Goal: Task Accomplishment & Management: Complete application form

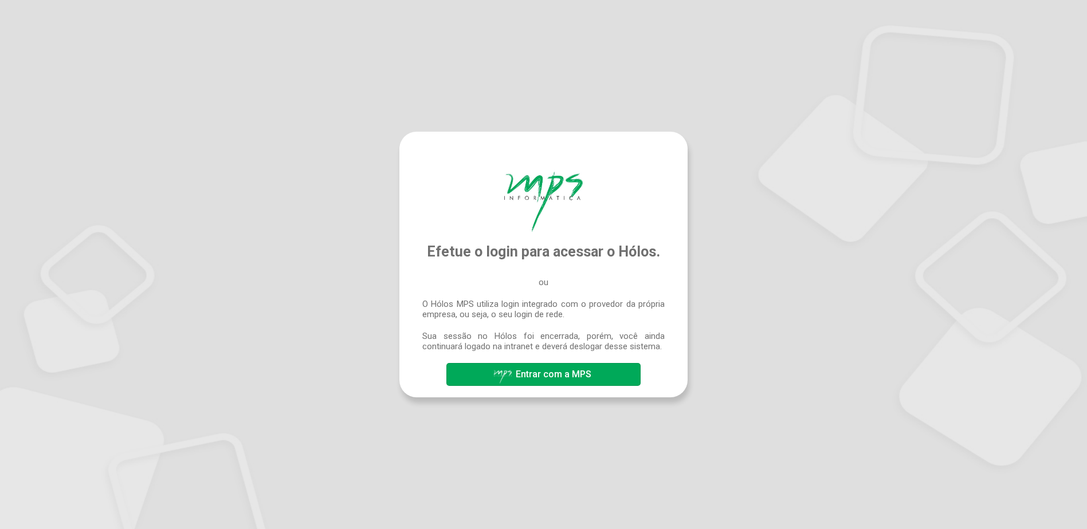
click at [559, 372] on span "Entrar com a MPS" at bounding box center [554, 374] width 76 height 11
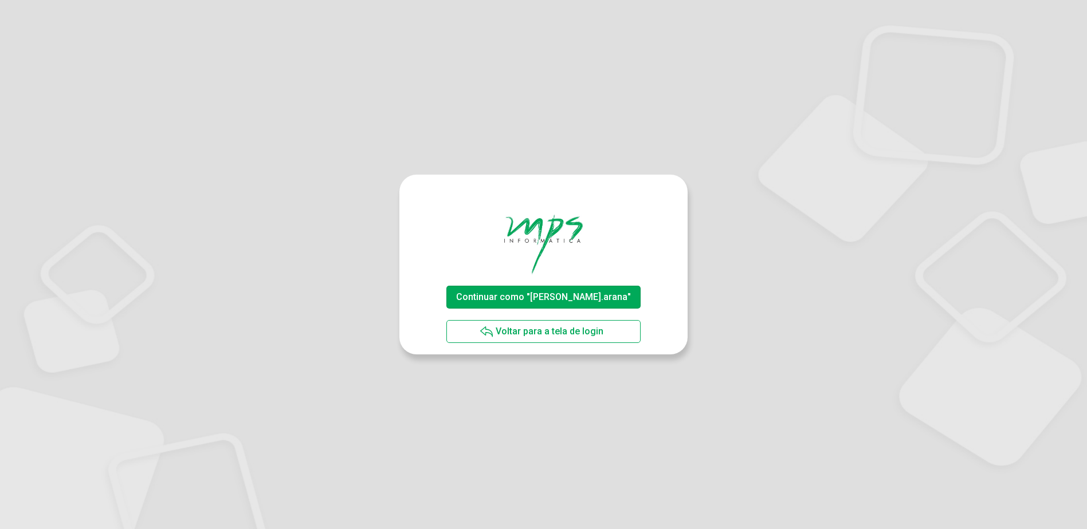
click at [542, 293] on span "Continuar como "frank.arana"" at bounding box center [543, 297] width 175 height 11
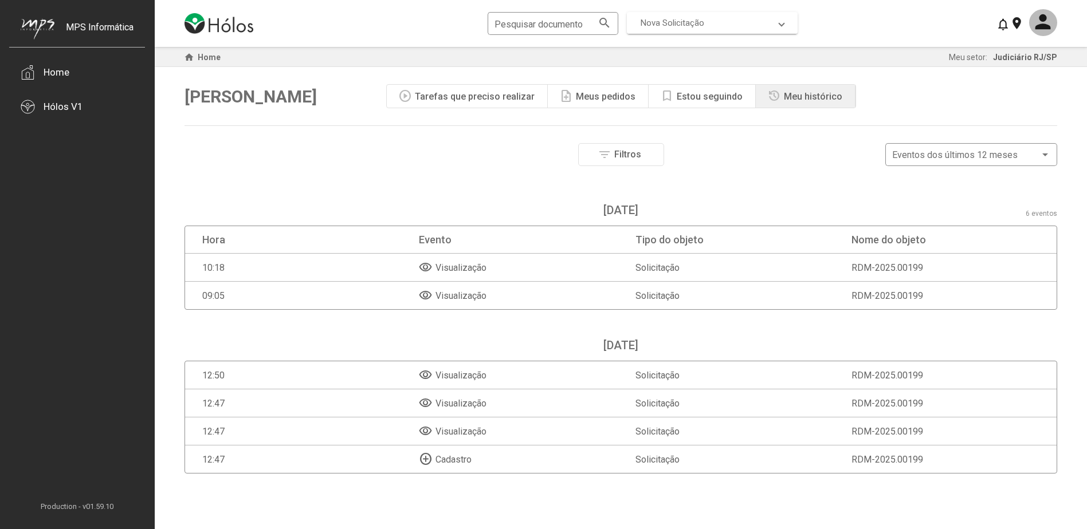
click at [761, 18] on span "Nova Solicitação" at bounding box center [709, 23] width 139 height 10
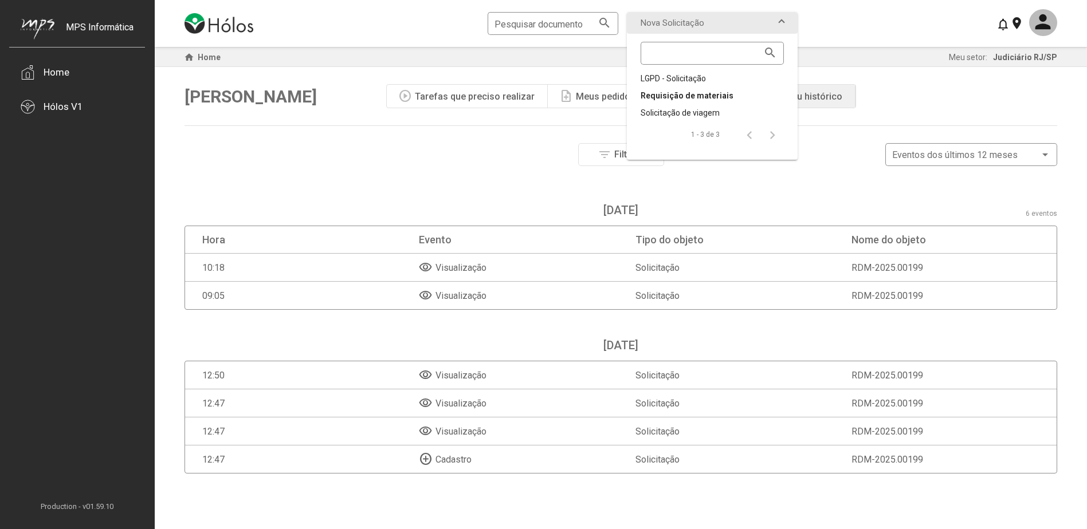
click at [713, 99] on div "Requisição de materiais" at bounding box center [711, 95] width 143 height 11
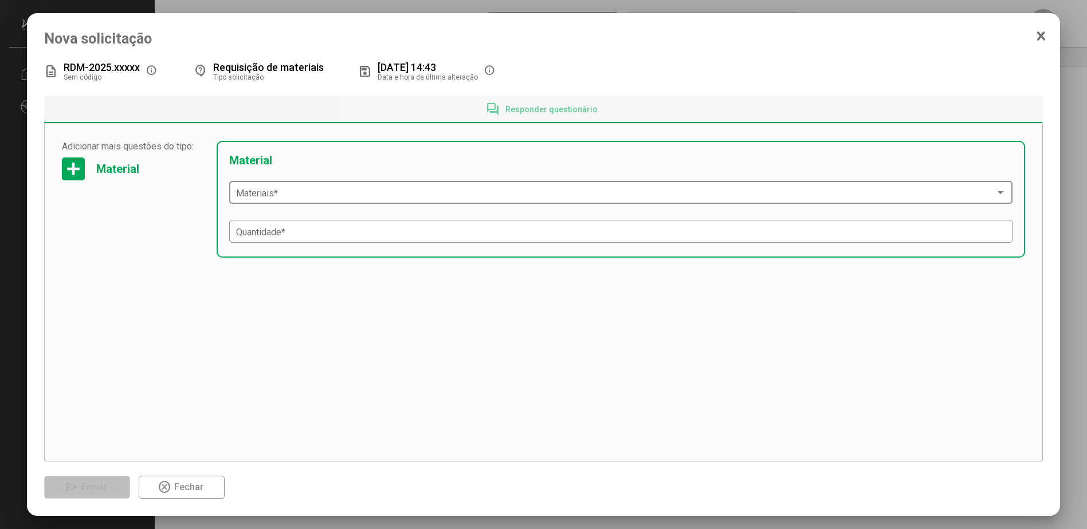
click at [279, 194] on span at bounding box center [615, 193] width 758 height 10
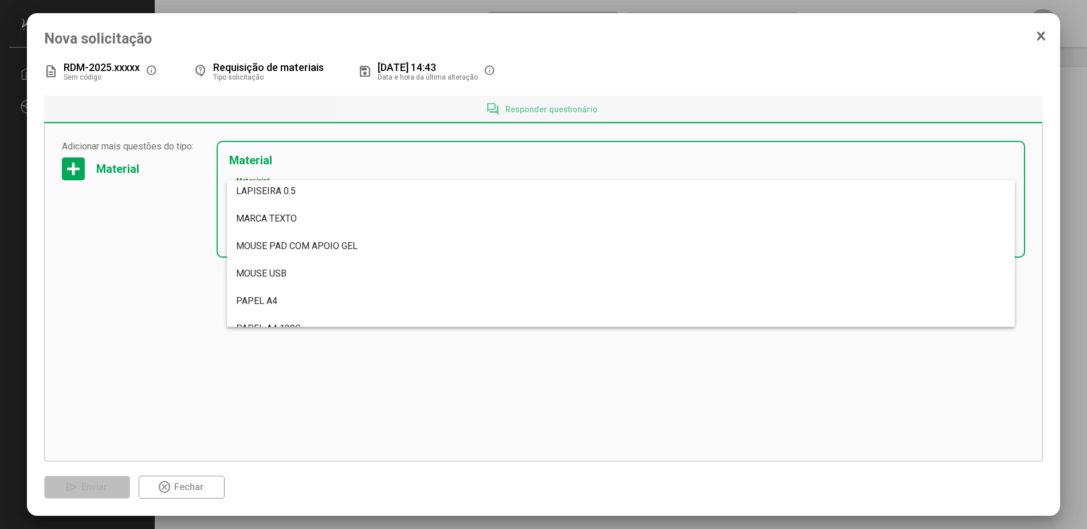
scroll to position [3322, 0]
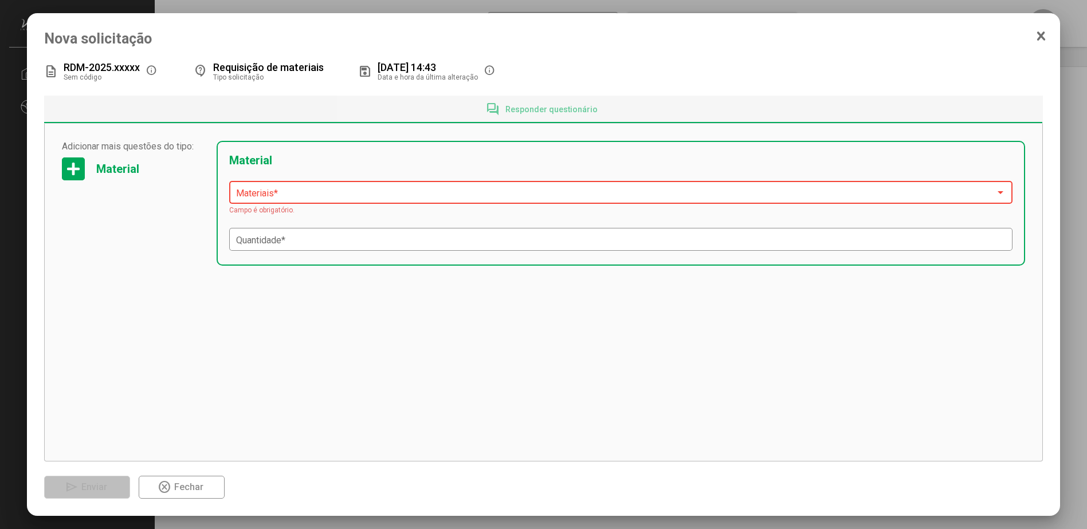
click at [310, 197] on span at bounding box center [615, 193] width 758 height 10
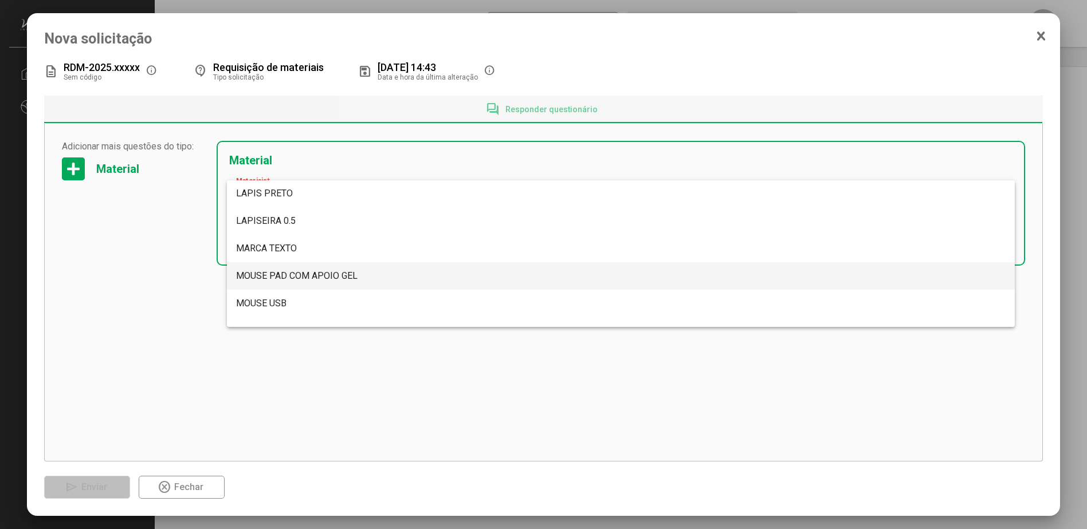
scroll to position [3292, 0]
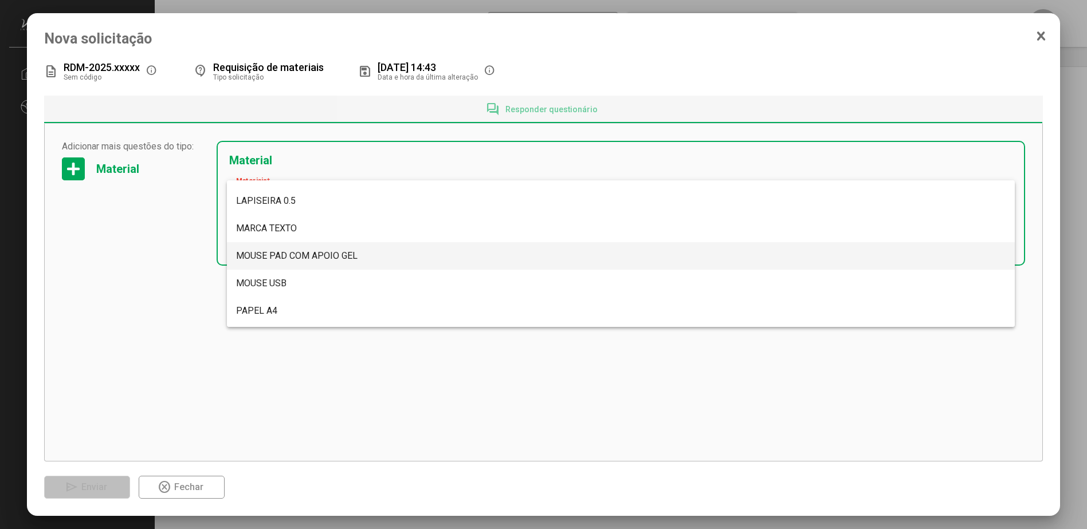
click at [74, 298] on div at bounding box center [543, 264] width 1087 height 529
